Goal: Transaction & Acquisition: Purchase product/service

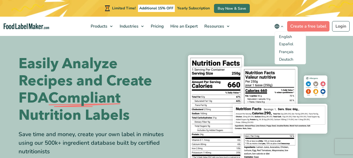
click at [280, 27] on icon "main navigation" at bounding box center [282, 27] width 4 height 4
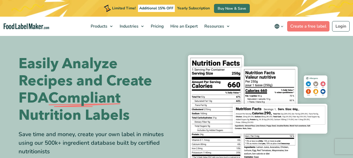
click at [280, 27] on icon "main navigation" at bounding box center [282, 27] width 4 height 4
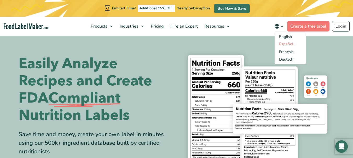
click at [288, 44] on link "Español" at bounding box center [286, 44] width 14 height 5
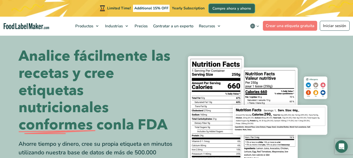
click at [236, 9] on link "Compre ahora y ahorre" at bounding box center [232, 8] width 46 height 9
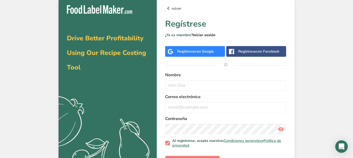
click at [204, 33] on link "Iniciar sesión" at bounding box center [203, 35] width 23 height 5
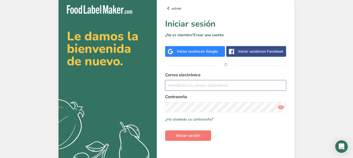
click at [178, 91] on input "email" at bounding box center [225, 85] width 121 height 10
type input "l.manrique@laalemanamx.com"
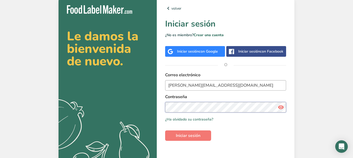
click at [165, 131] on button "Iniciar sesión" at bounding box center [188, 136] width 46 height 10
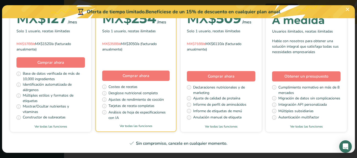
scroll to position [82, 0]
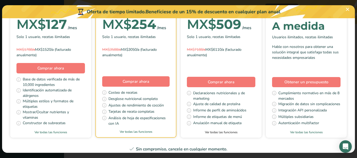
click at [261, 131] on link "Ver todas las funciones" at bounding box center [220, 132] width 81 height 5
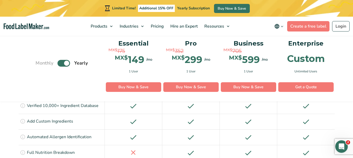
scroll to position [553, 0]
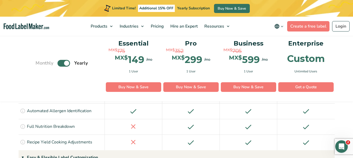
click at [280, 25] on icon "main navigation" at bounding box center [282, 27] width 4 height 4
click at [292, 44] on link "Español" at bounding box center [286, 44] width 14 height 5
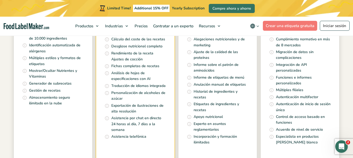
scroll to position [287, 0]
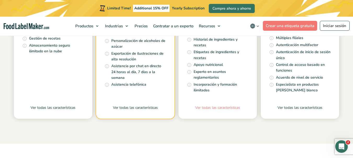
click at [220, 108] on link "Ver todas las características" at bounding box center [217, 112] width 78 height 14
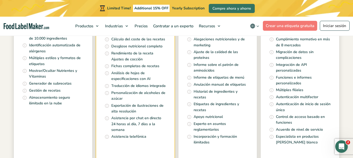
scroll to position [261, 0]
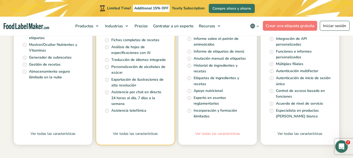
click at [210, 132] on link "Ver todas las características" at bounding box center [217, 138] width 78 height 14
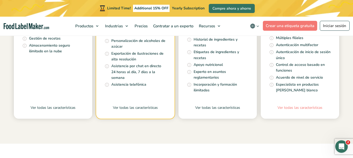
click at [294, 109] on link "Ver todas las características" at bounding box center [300, 112] width 78 height 14
